Goal: Find specific page/section: Find specific page/section

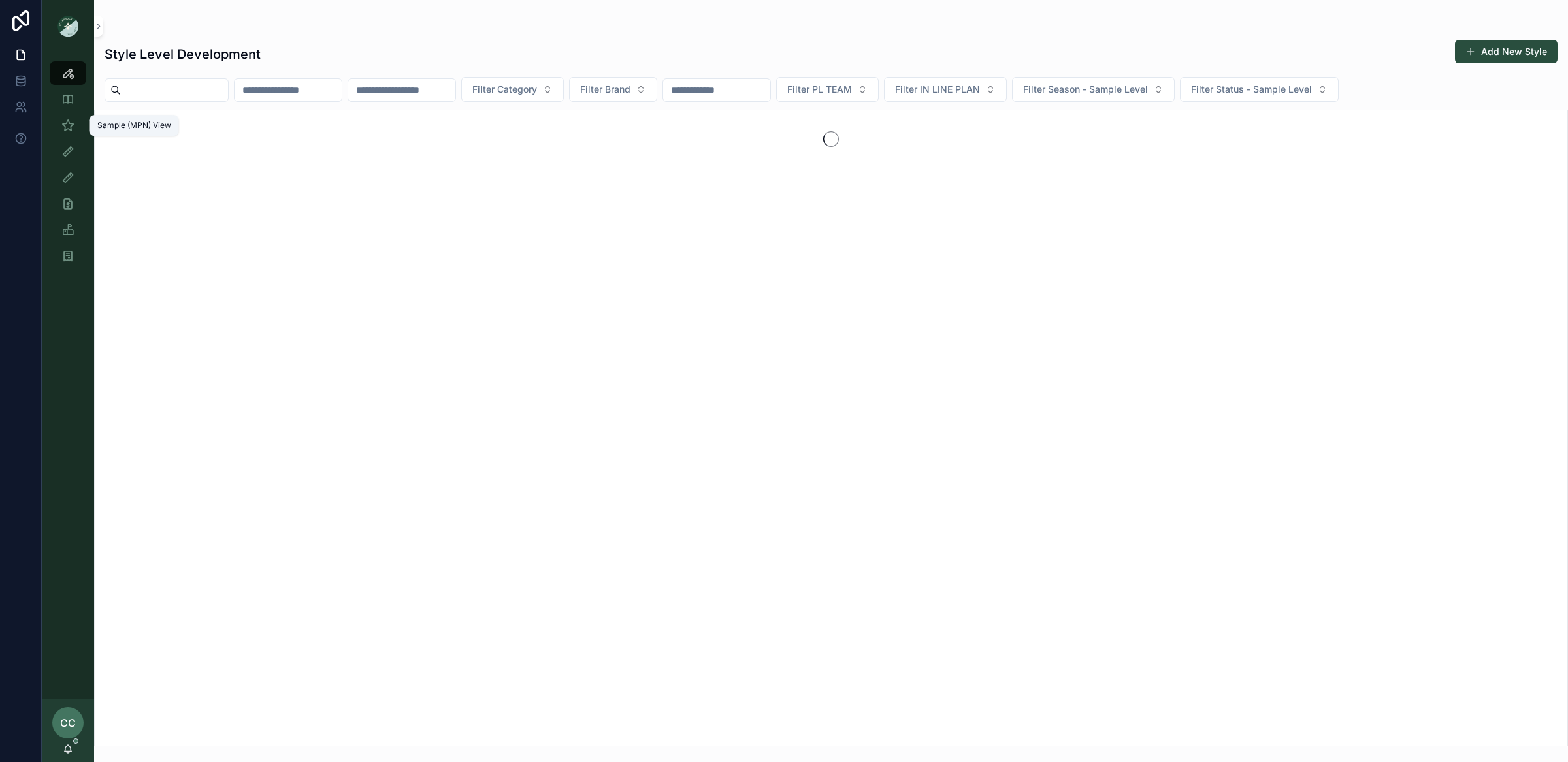
click at [66, 129] on icon "scrollable content" at bounding box center [68, 125] width 13 height 13
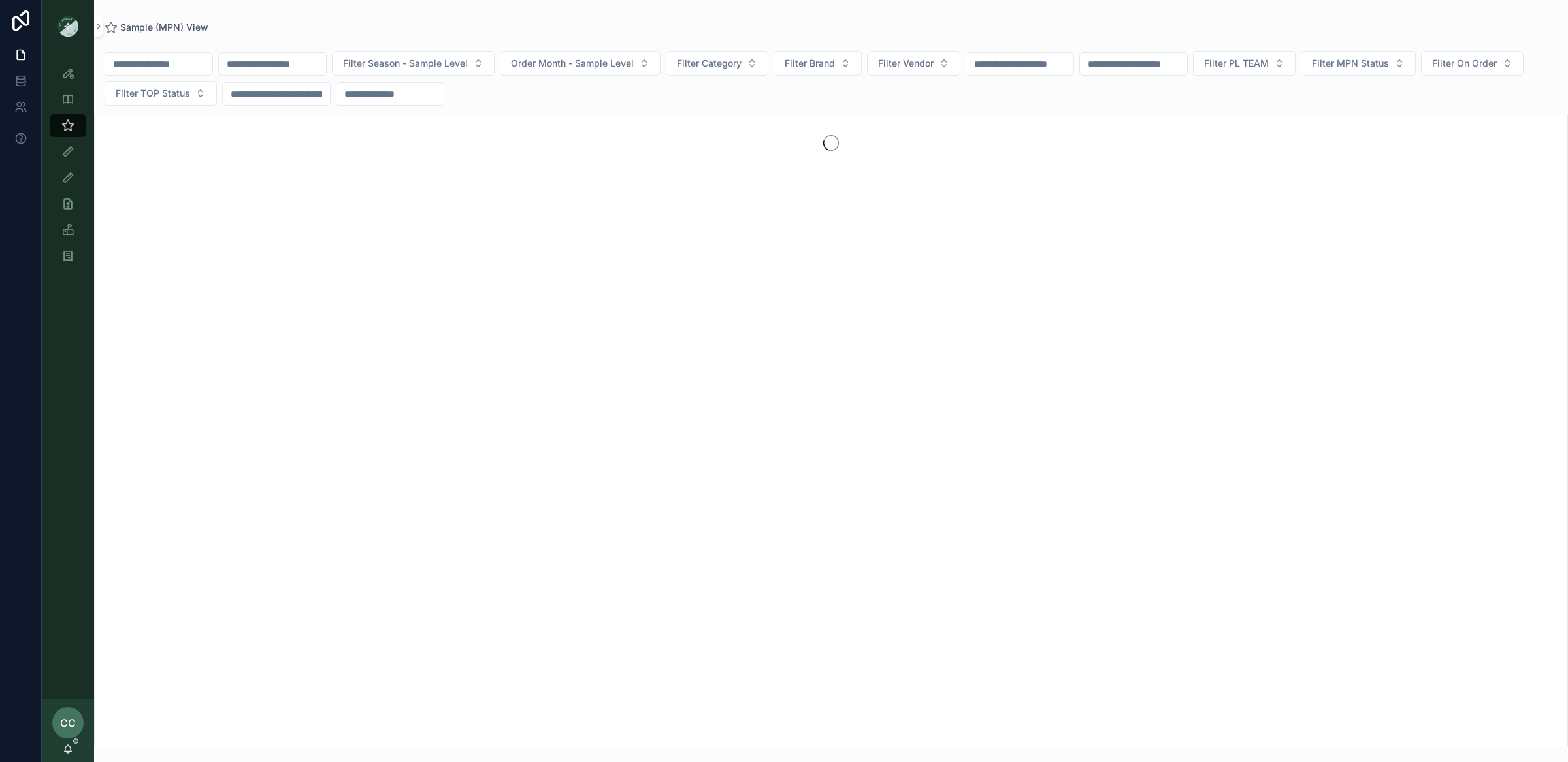
click at [165, 73] on input "scrollable content" at bounding box center [159, 64] width 107 height 18
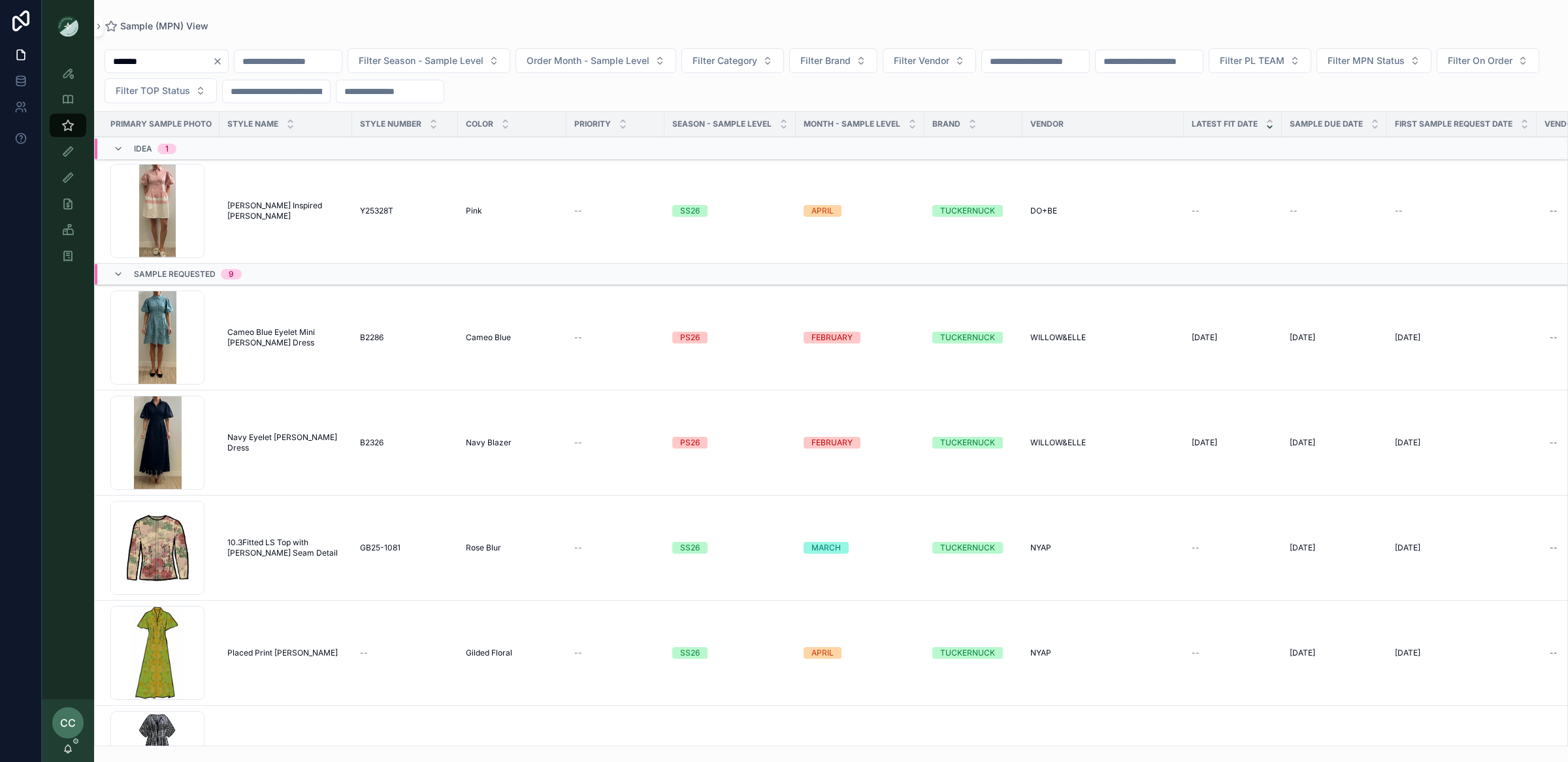
scroll to position [69, 0]
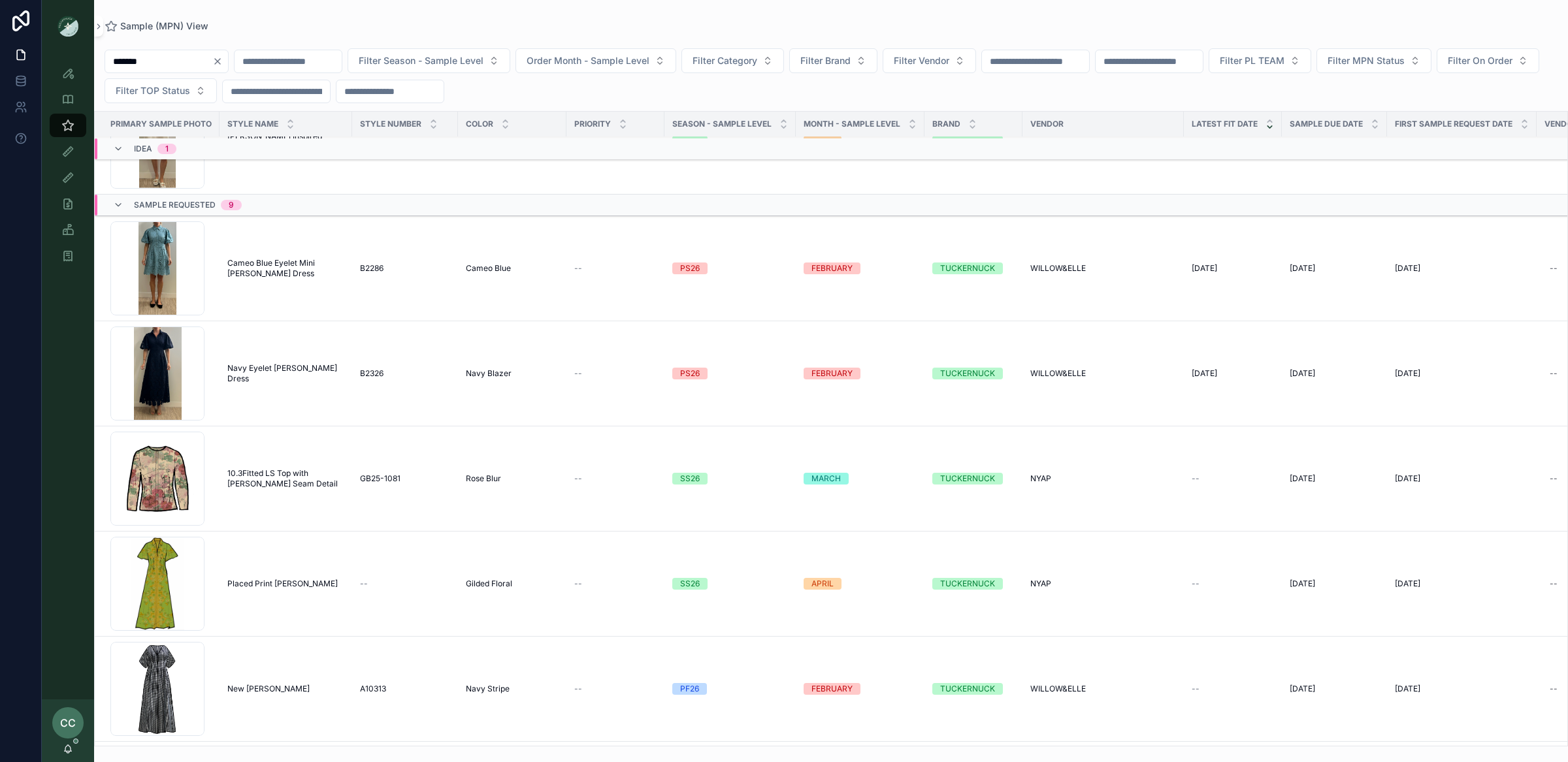
type input "*******"
click at [278, 369] on span "Navy Eyelet [PERSON_NAME] Dress" at bounding box center [286, 373] width 117 height 21
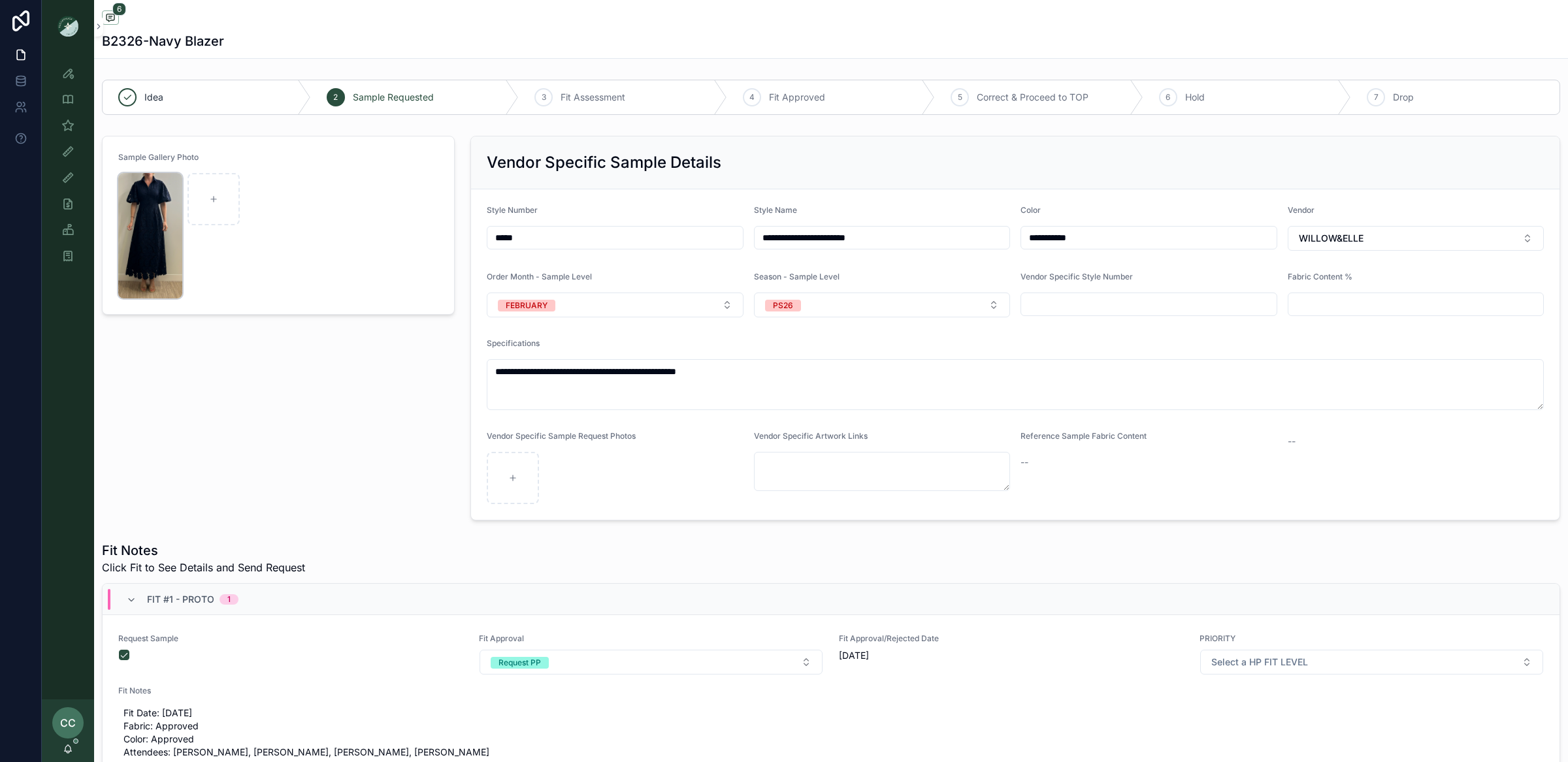
click at [148, 215] on img "scrollable content" at bounding box center [150, 236] width 64 height 125
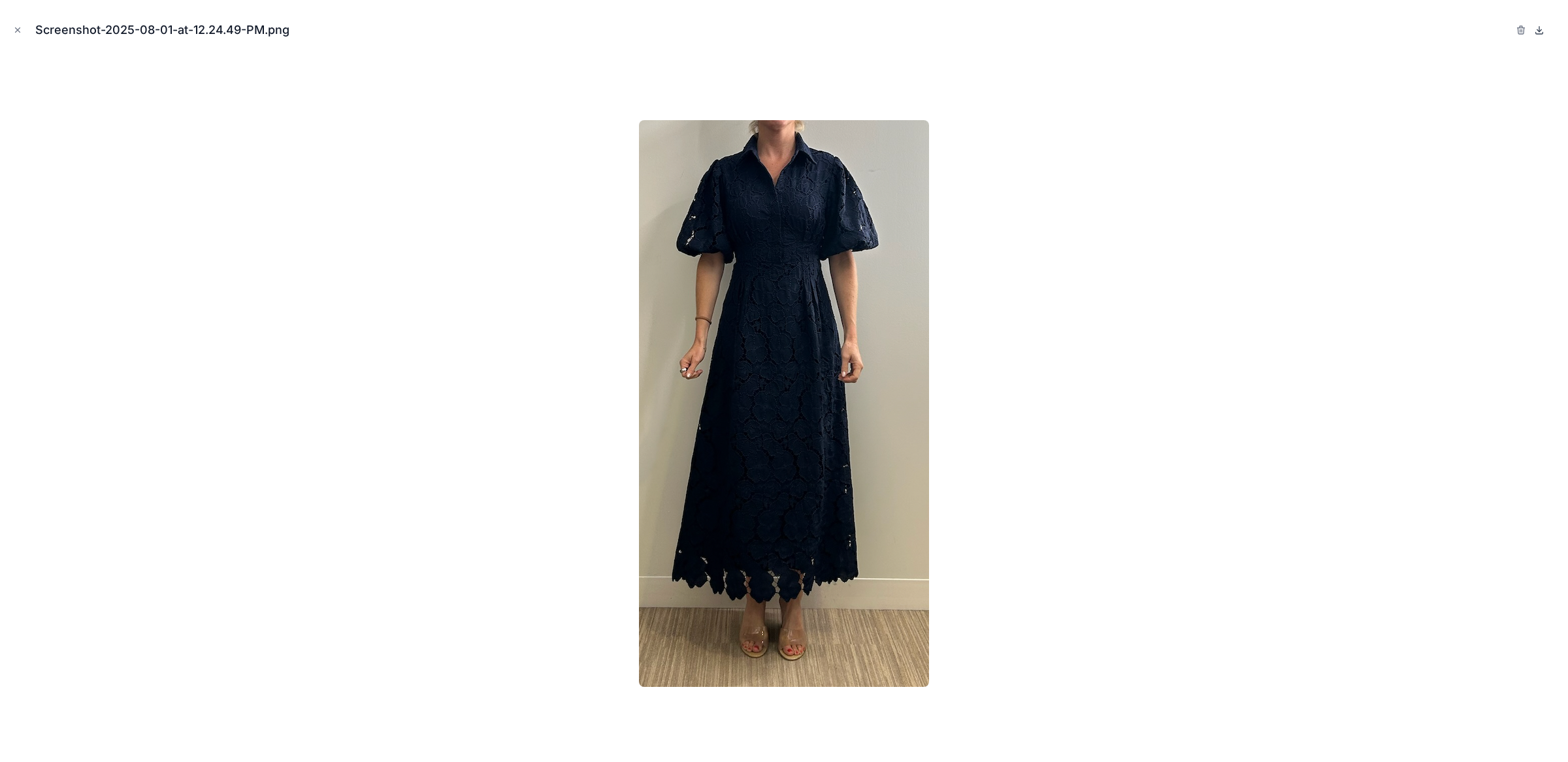
click at [1537, 31] on icon at bounding box center [1539, 30] width 11 height 11
